Goal: Task Accomplishment & Management: Use online tool/utility

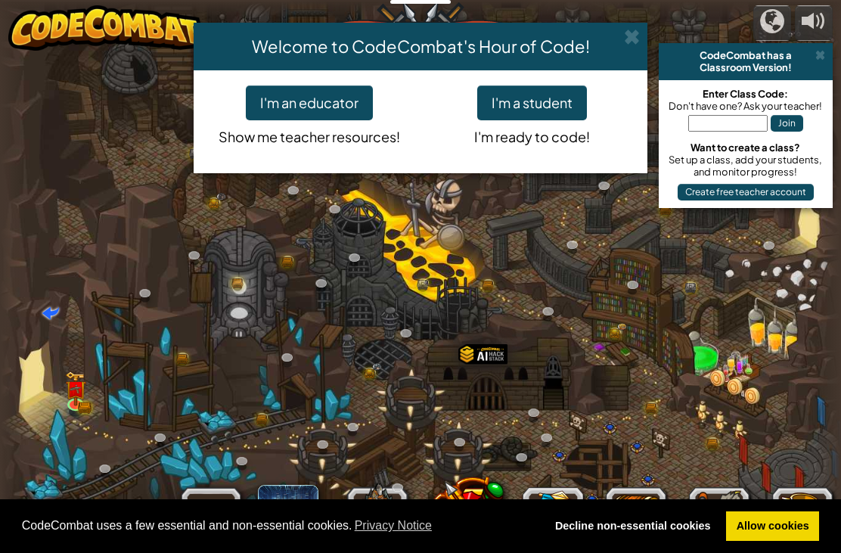
click at [638, 47] on div "Welcome to CodeCombat's Hour of Code!" at bounding box center [421, 47] width 454 height 48
click at [630, 35] on span at bounding box center [632, 37] width 16 height 16
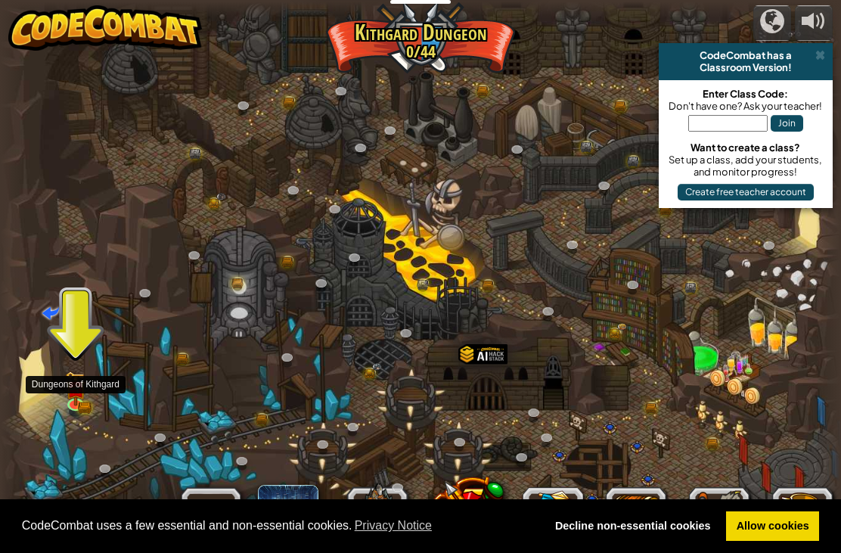
click at [76, 390] on img at bounding box center [76, 389] width 12 height 9
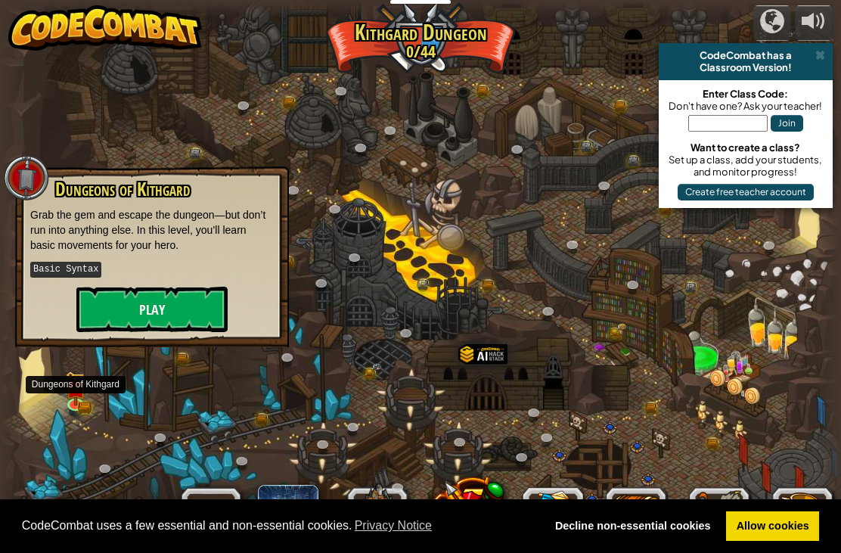
click at [170, 296] on button "Play" at bounding box center [151, 309] width 151 height 45
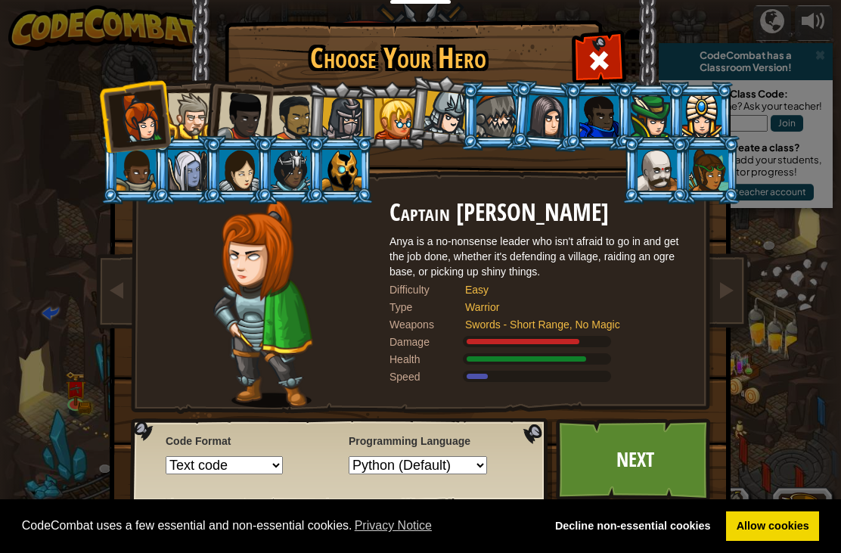
click at [604, 67] on span at bounding box center [599, 60] width 24 height 24
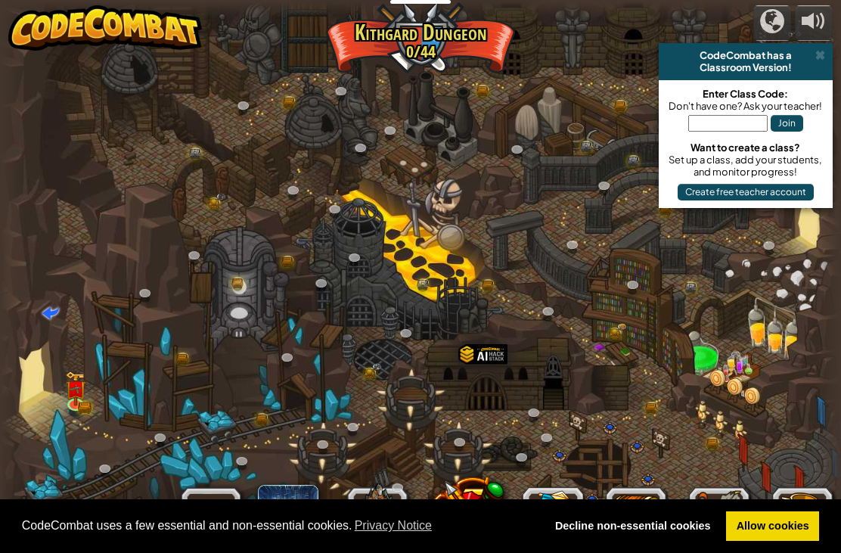
click at [743, 444] on div at bounding box center [420, 277] width 841 height 550
click at [683, 529] on link "Decline non-essential cookies" at bounding box center [633, 527] width 176 height 30
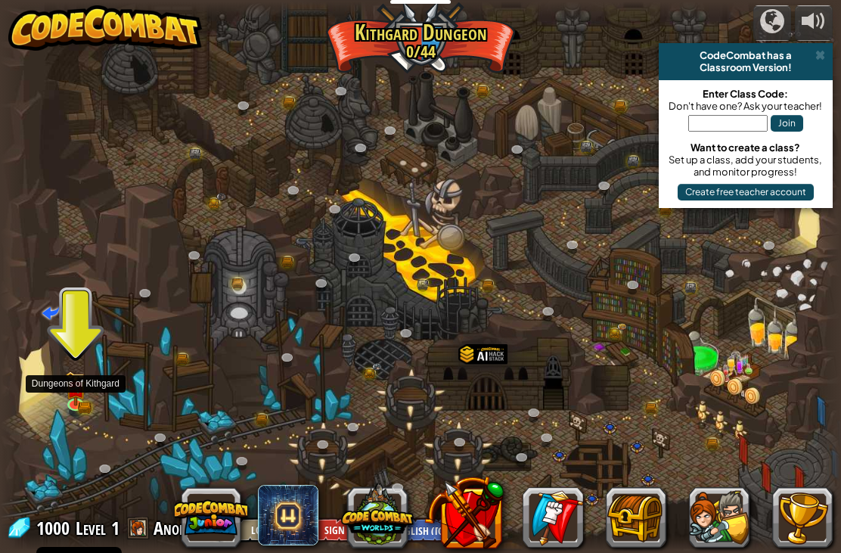
click at [80, 396] on img at bounding box center [76, 389] width 21 height 34
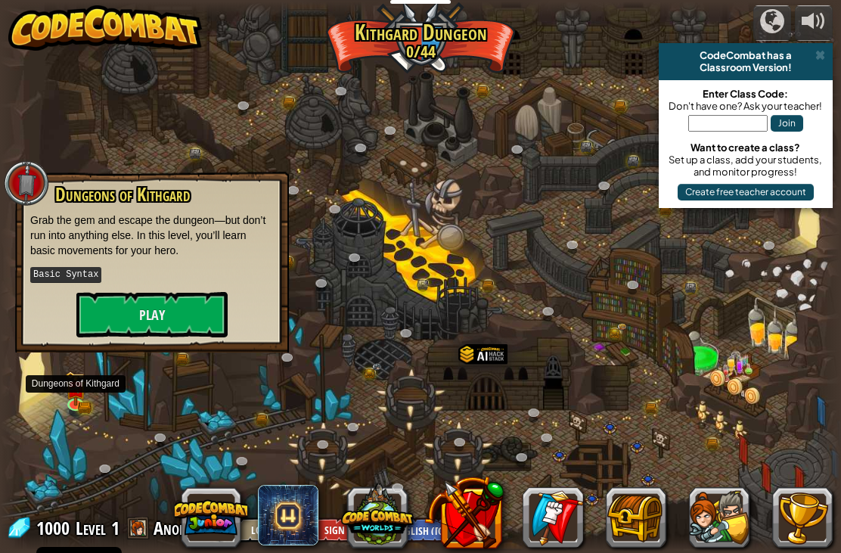
click at [212, 313] on button "Play" at bounding box center [151, 314] width 151 height 45
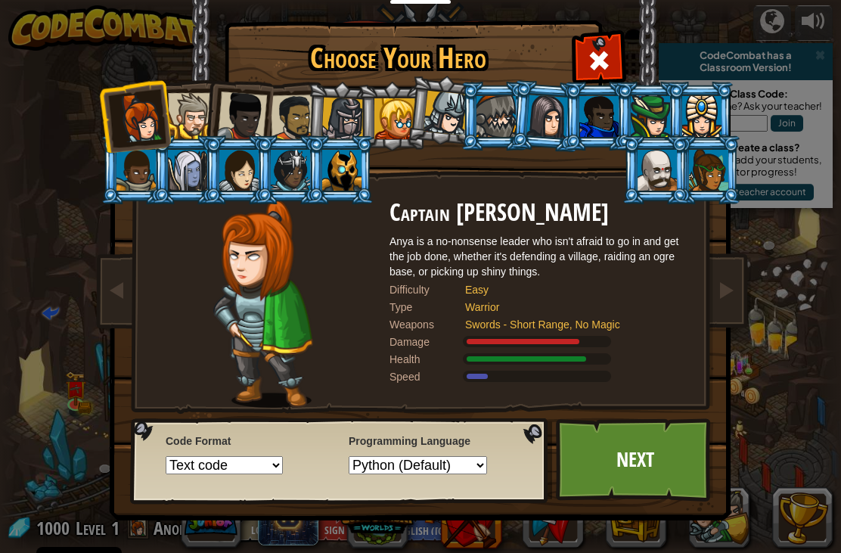
click at [132, 127] on div at bounding box center [140, 118] width 50 height 50
click at [650, 465] on link "Next" at bounding box center [635, 459] width 158 height 83
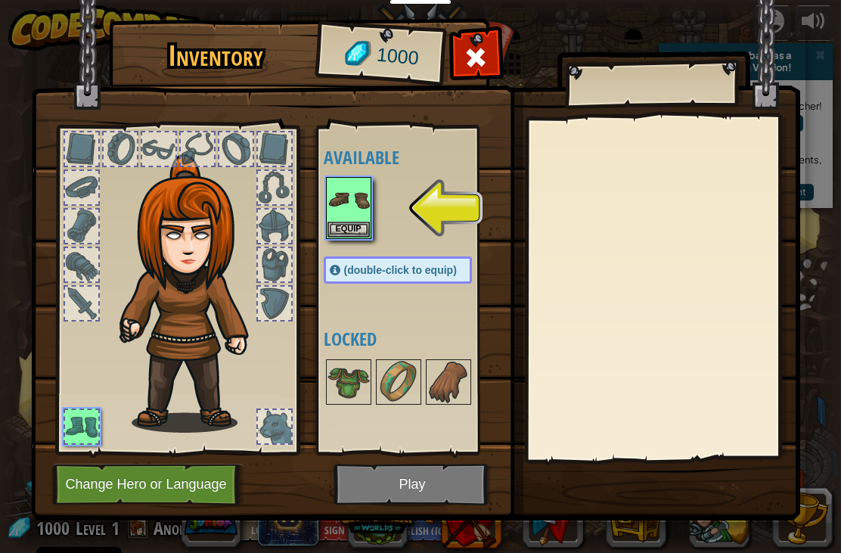
click at [353, 206] on img at bounding box center [349, 200] width 42 height 42
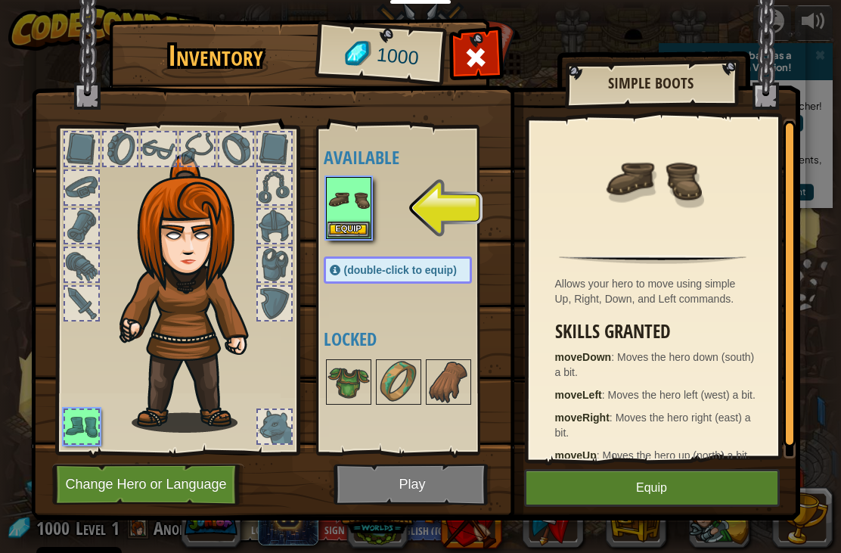
click at [363, 232] on button "Equip" at bounding box center [349, 230] width 42 height 16
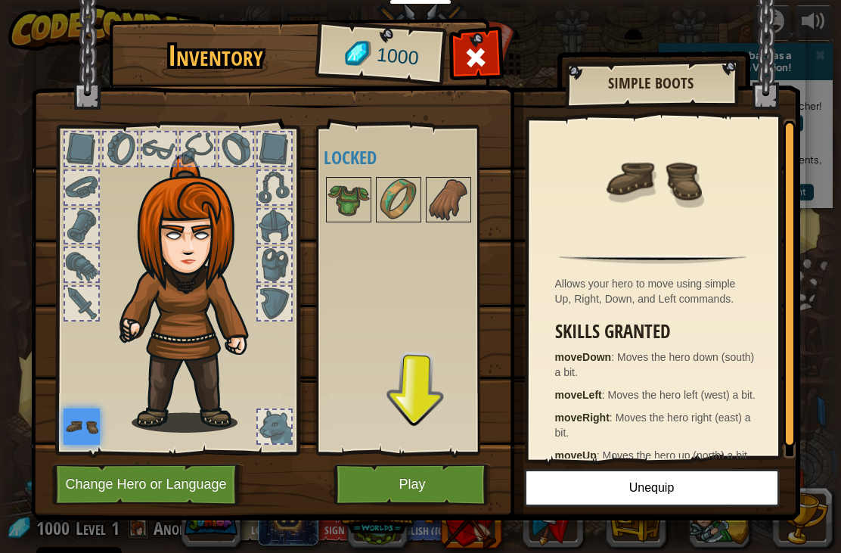
click at [440, 488] on button "Play" at bounding box center [413, 485] width 158 height 42
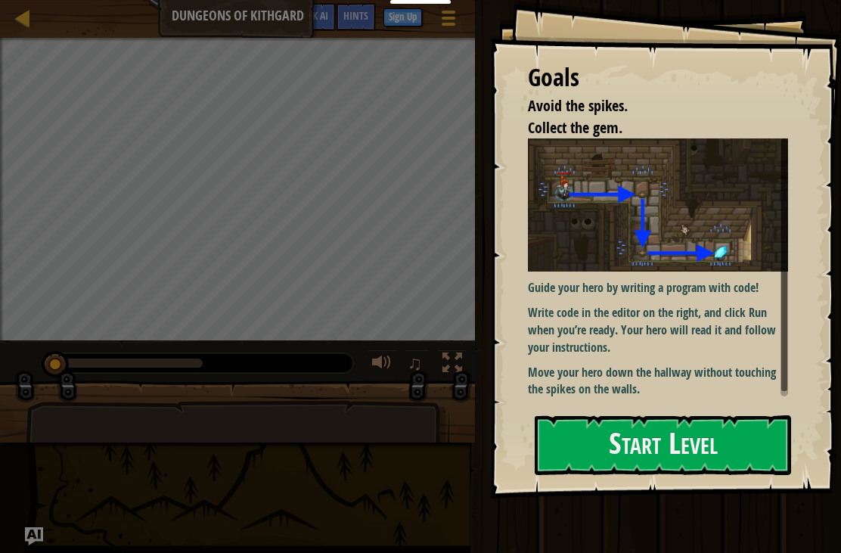
click at [674, 415] on button "Start Level" at bounding box center [663, 445] width 257 height 60
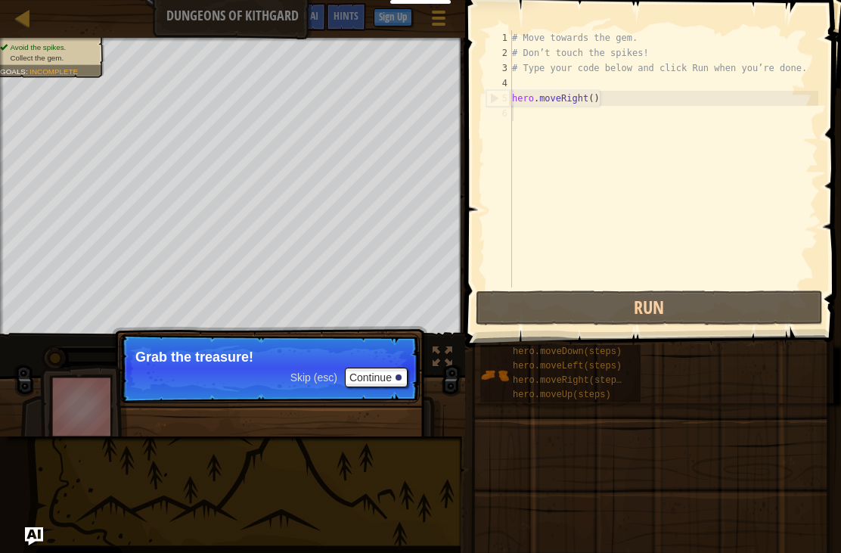
click at [369, 378] on button "Continue" at bounding box center [376, 378] width 63 height 20
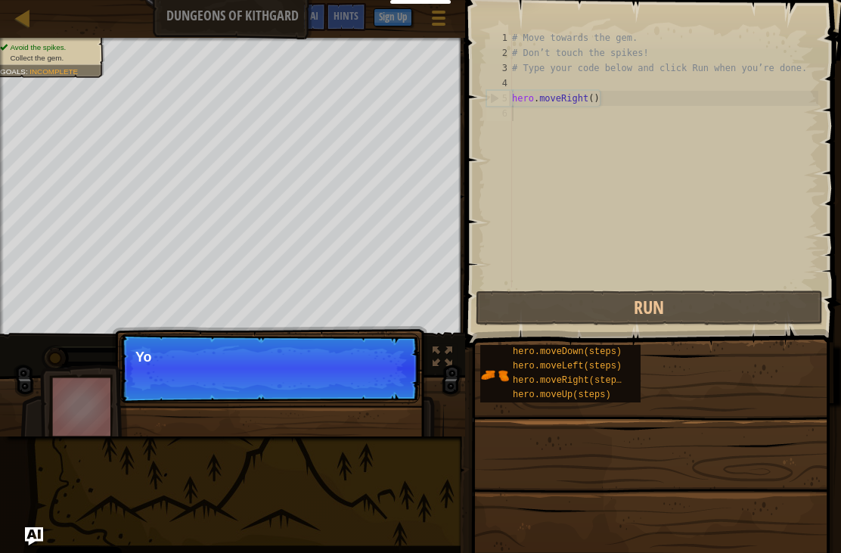
scroll to position [8, 0]
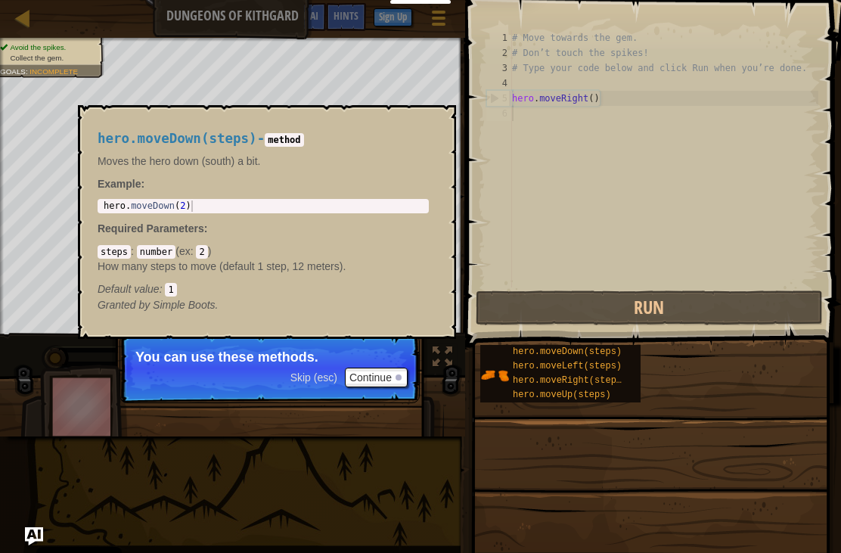
click at [505, 379] on img at bounding box center [495, 375] width 29 height 29
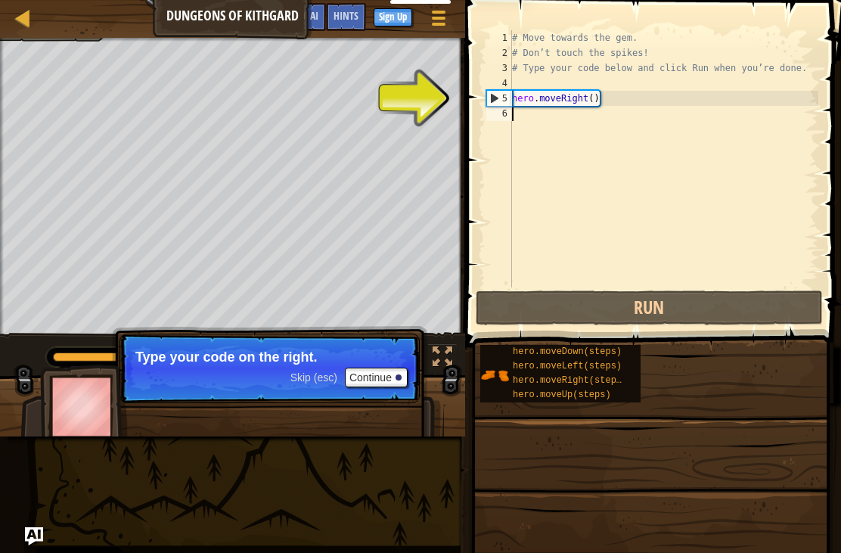
click at [495, 89] on div "4" at bounding box center [500, 83] width 26 height 15
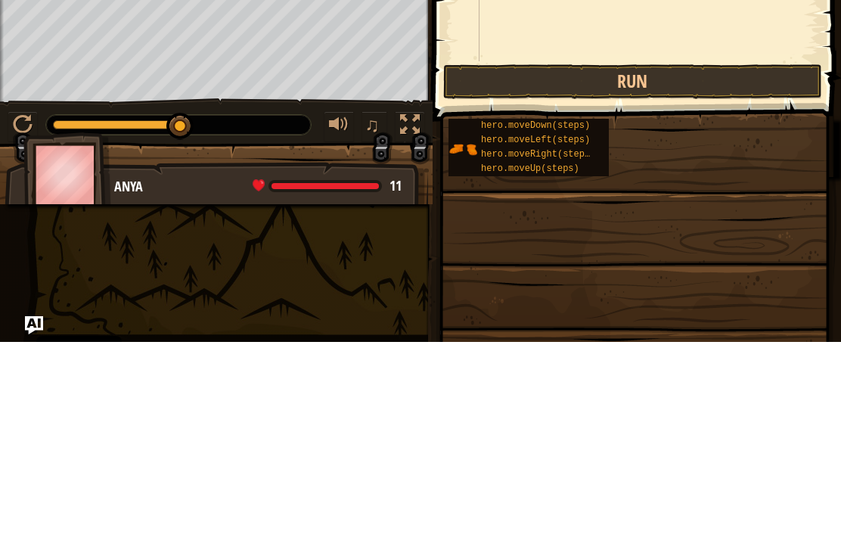
click at [679, 275] on button "Run" at bounding box center [632, 292] width 379 height 35
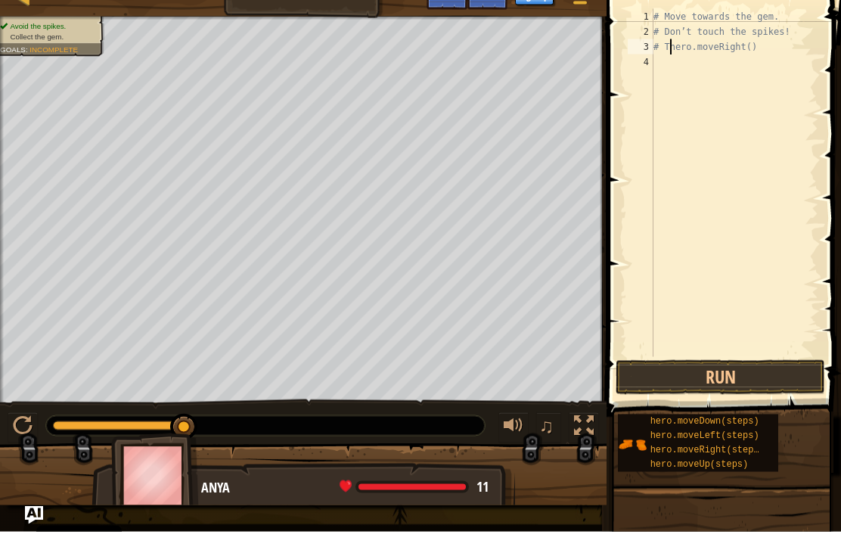
type textarea "# hero.moveRight()"
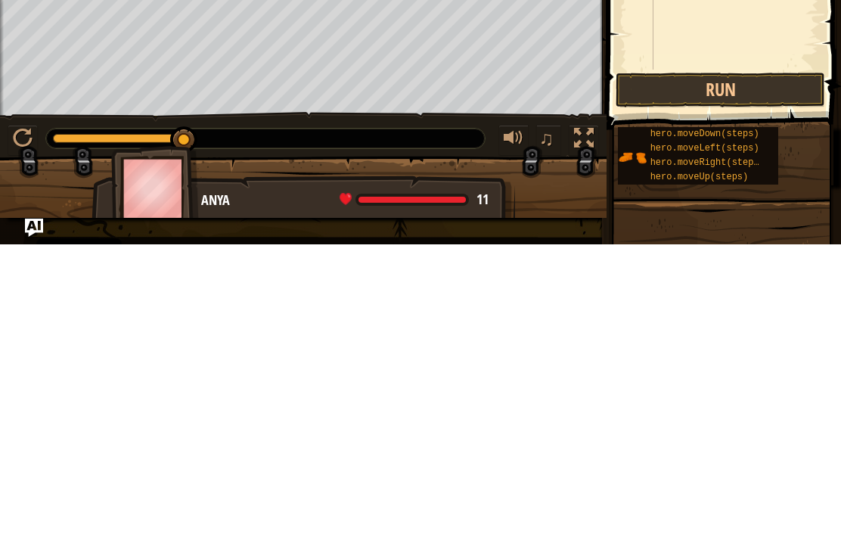
click at [782, 381] on button "Run" at bounding box center [721, 398] width 210 height 35
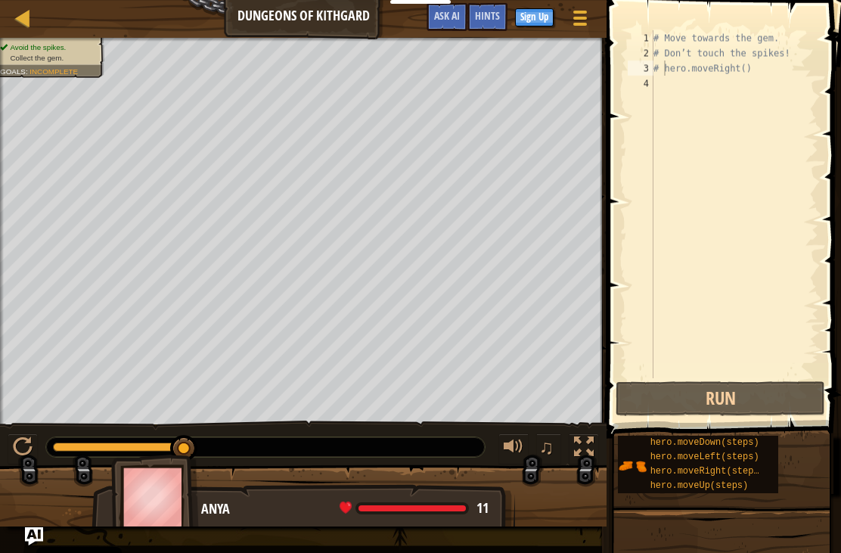
click at [243, 452] on div at bounding box center [265, 447] width 439 height 20
click at [748, 201] on div "# Move towards the gem. # Don’t touch the spikes! # hero.moveRight()" at bounding box center [735, 219] width 168 height 378
click at [796, 178] on div "# Move towards the gem. # Don’t touch the spikes! # hero.moveRight()" at bounding box center [735, 219] width 168 height 378
type textarea "# hero.moveRight()"
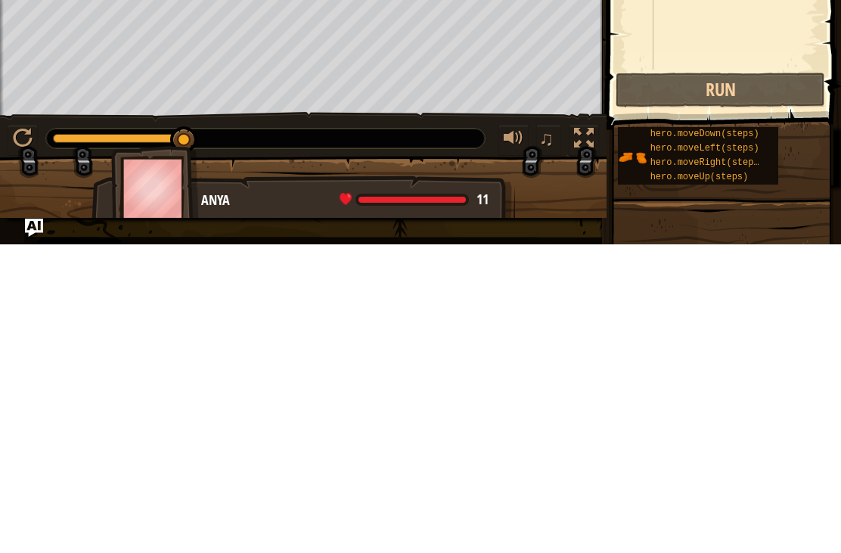
click at [754, 381] on button "Run" at bounding box center [721, 398] width 210 height 35
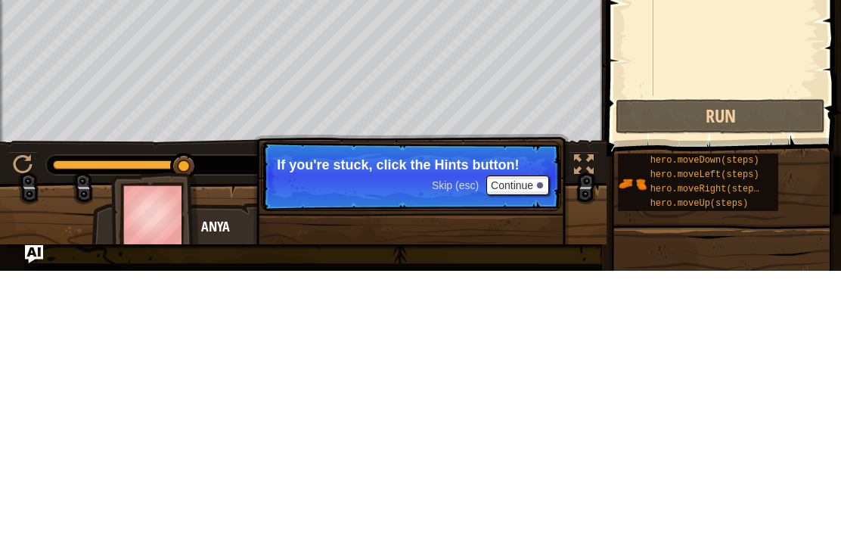
click at [548, 458] on button "Continue" at bounding box center [518, 468] width 63 height 20
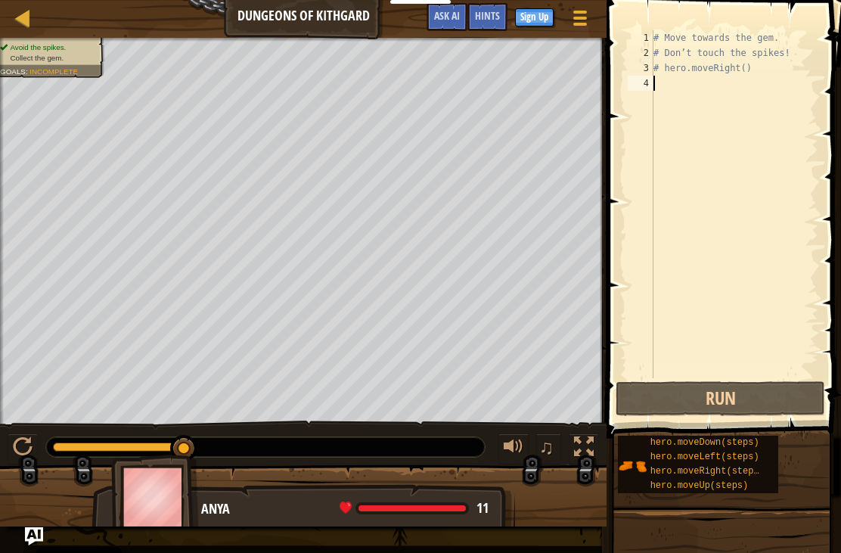
click at [499, 20] on span "Hints" at bounding box center [487, 15] width 25 height 14
